Goal: Task Accomplishment & Management: Use online tool/utility

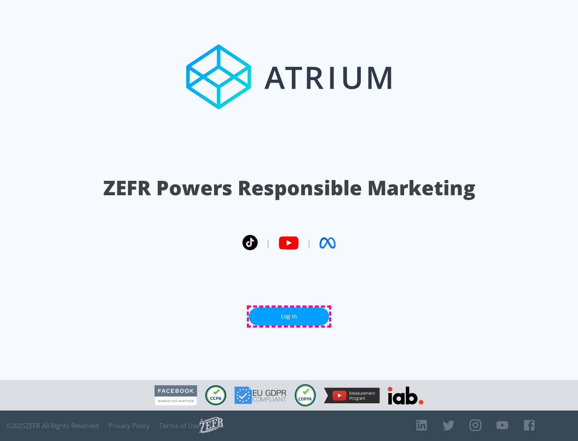
click at [289, 317] on link "Log In" at bounding box center [289, 317] width 80 height 18
